Goal: Task Accomplishment & Management: Use online tool/utility

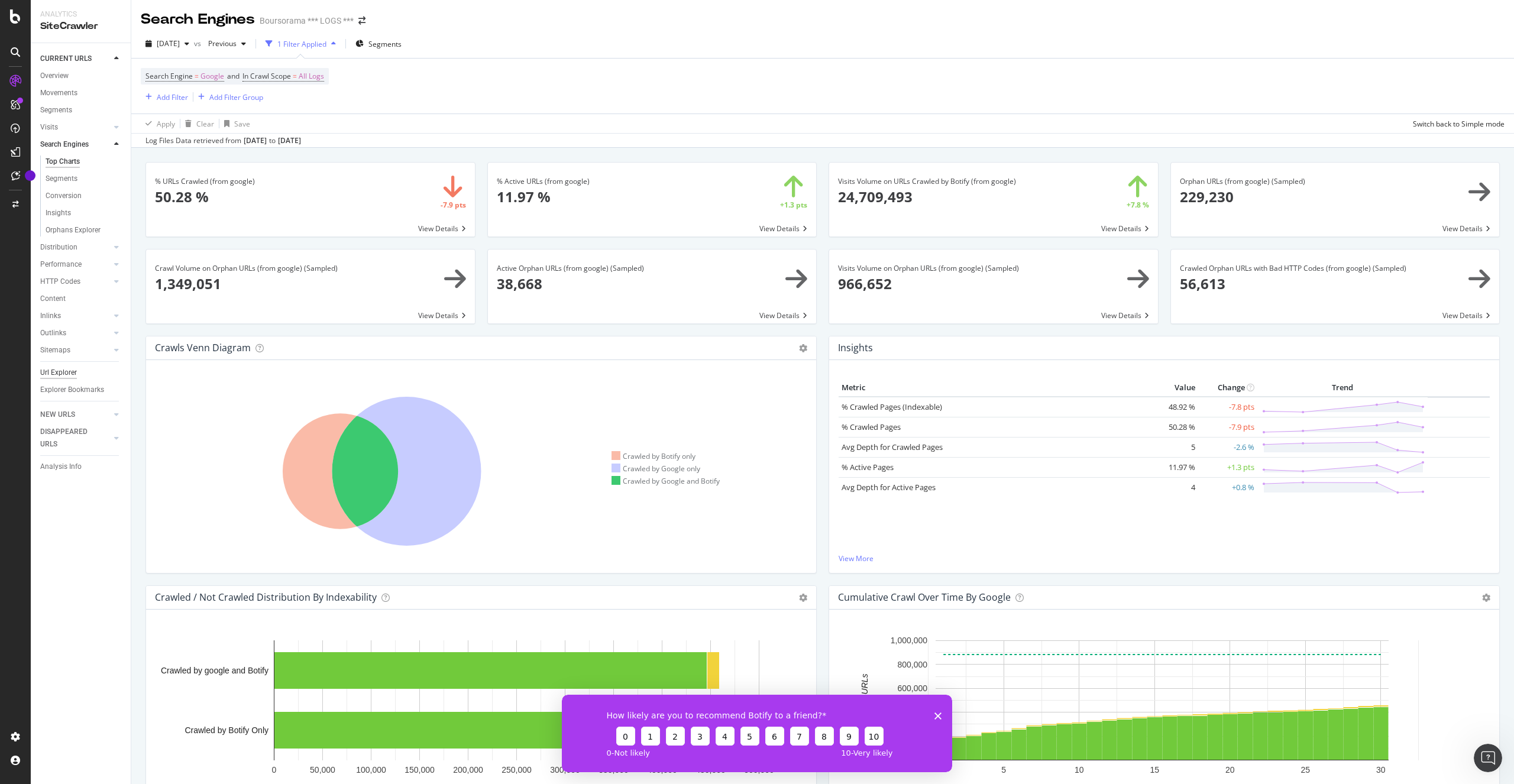
click at [67, 377] on div "Url Explorer" at bounding box center [59, 373] width 37 height 12
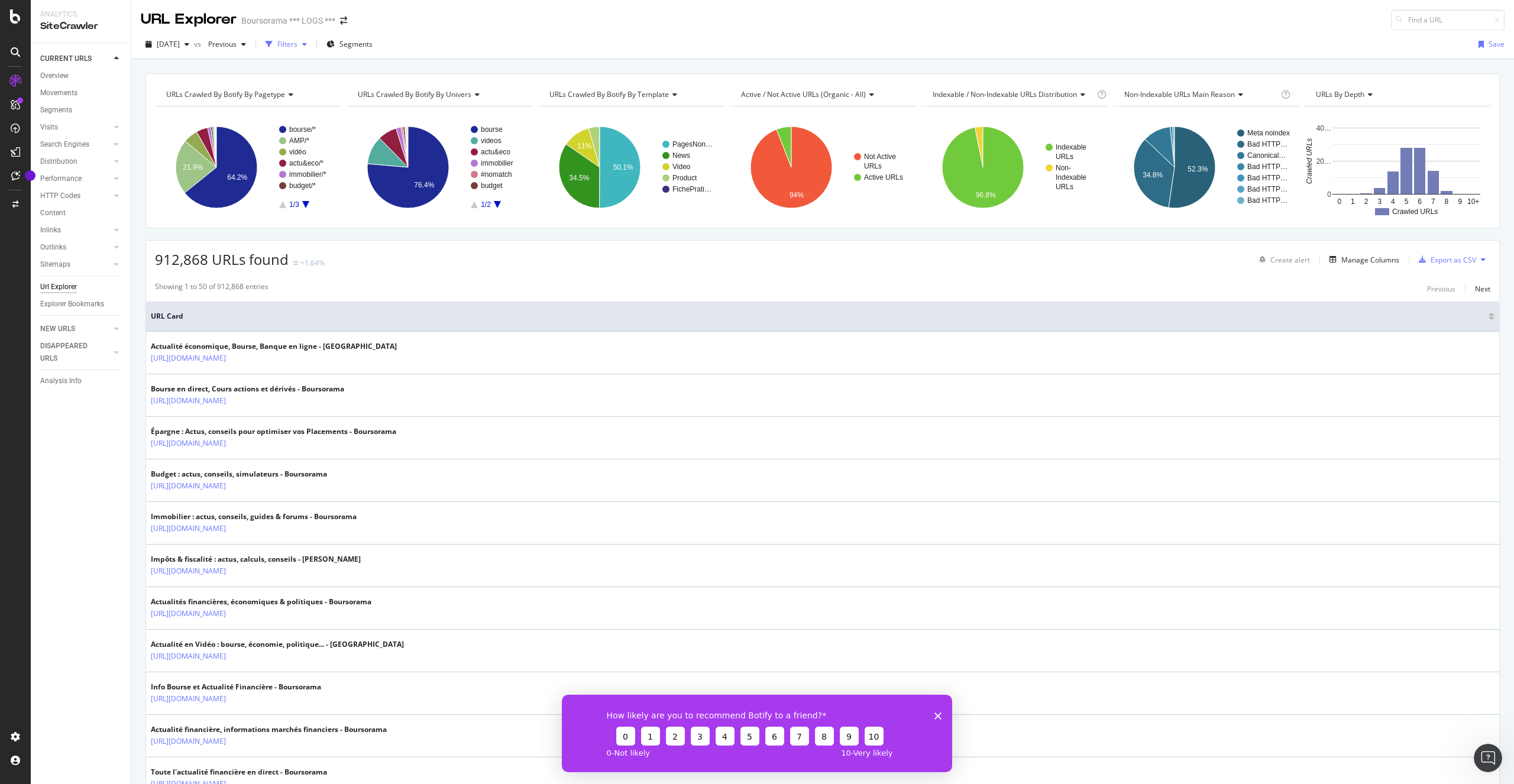
click at [311, 50] on div "Filters" at bounding box center [287, 45] width 51 height 18
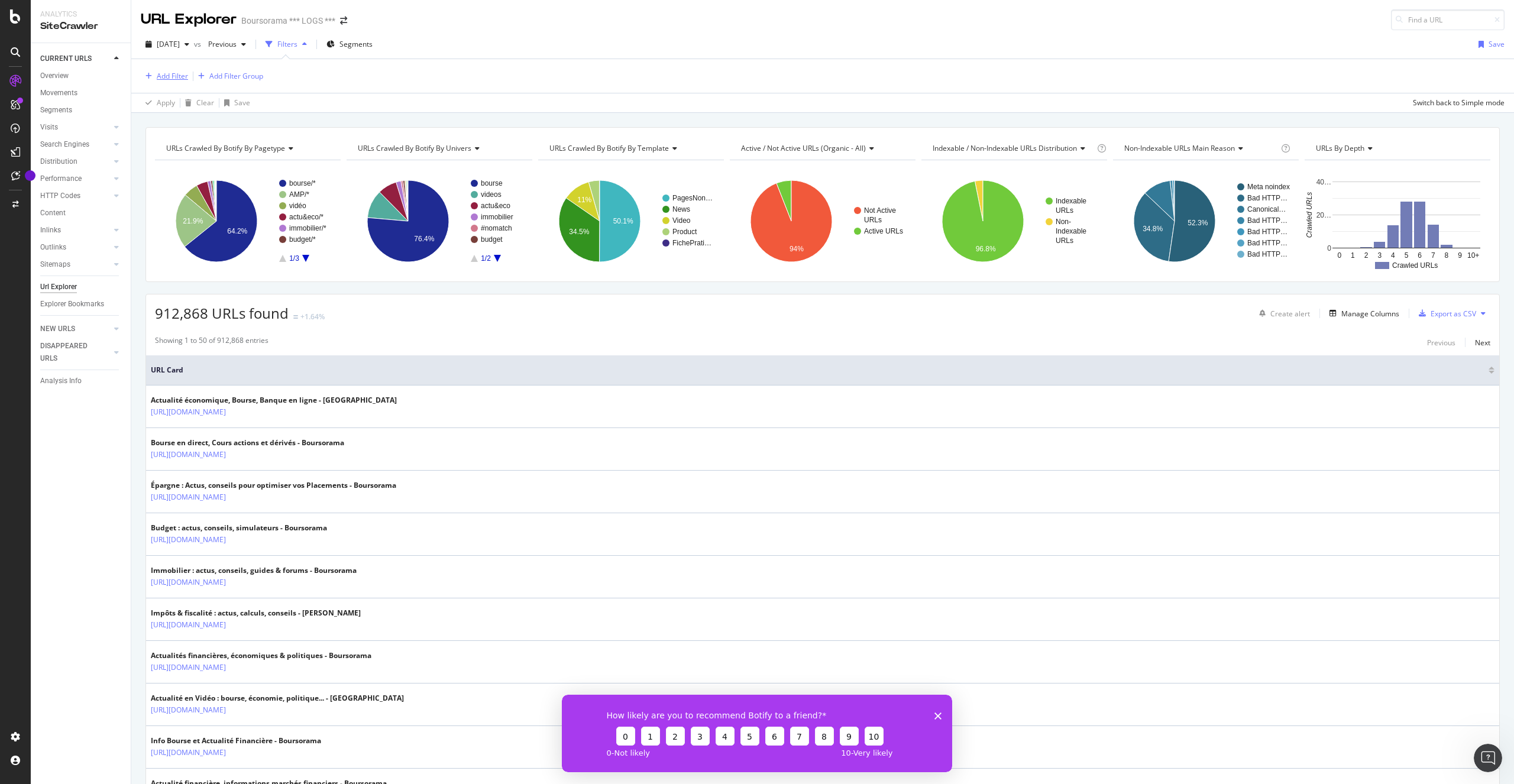
click at [177, 80] on div "Add Filter" at bounding box center [172, 75] width 32 height 10
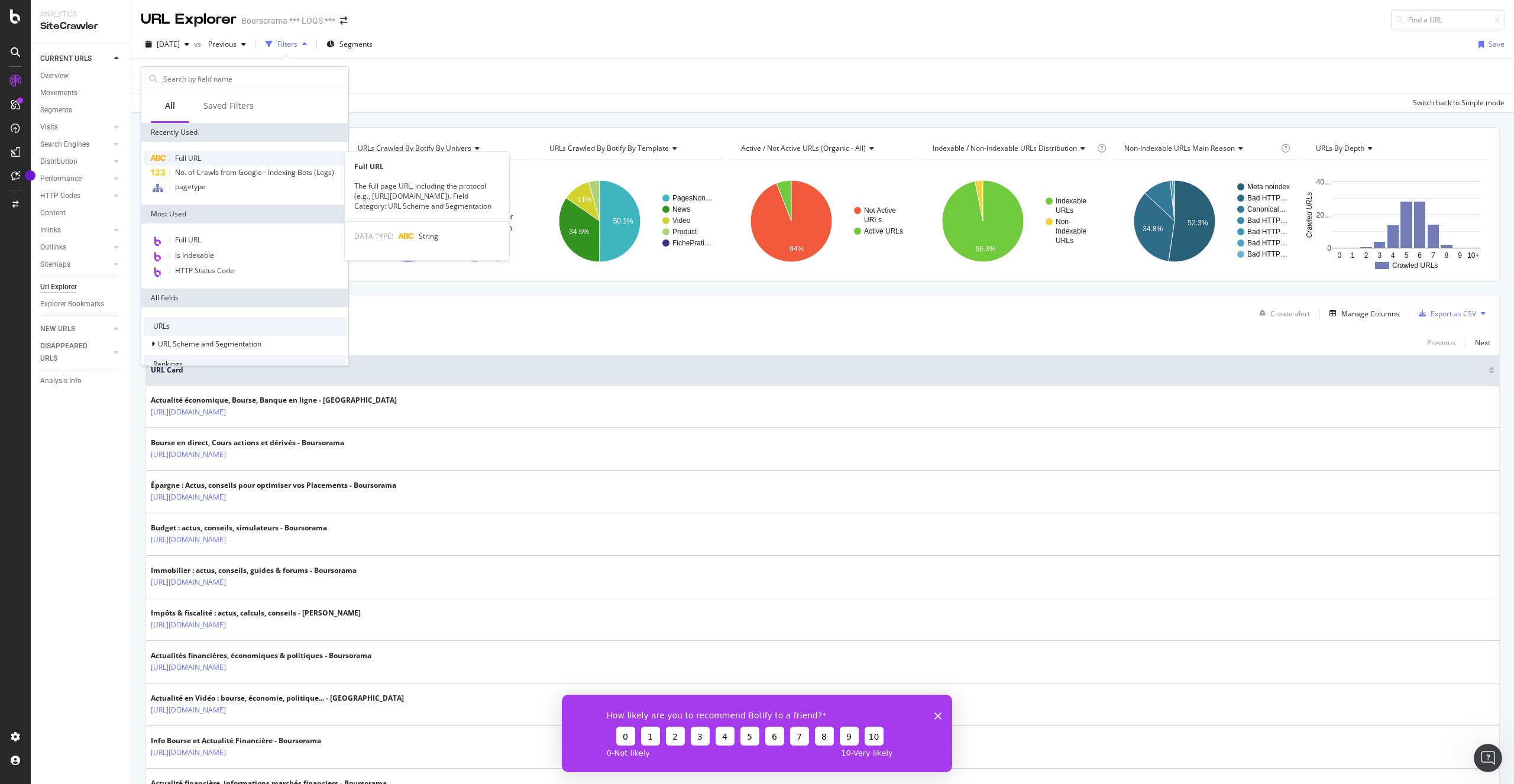
click at [226, 152] on div "Full URL" at bounding box center [245, 159] width 202 height 14
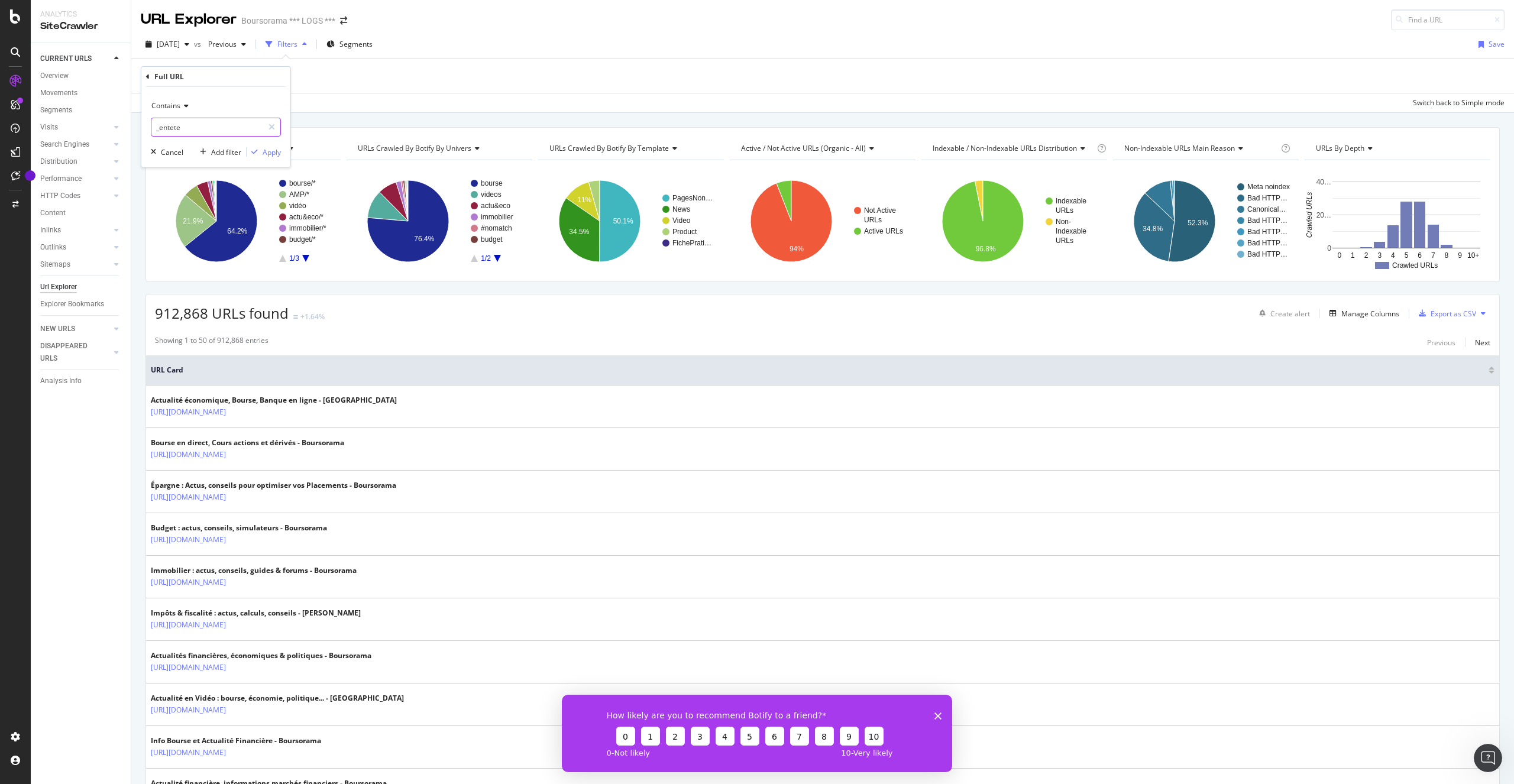
click at [189, 127] on input "_entete" at bounding box center [207, 127] width 112 height 19
click at [204, 128] on input "_entete" at bounding box center [207, 127] width 112 height 19
type input "_formulaire"
click at [273, 158] on div "Apply" at bounding box center [264, 152] width 34 height 11
